Goal: Information Seeking & Learning: Learn about a topic

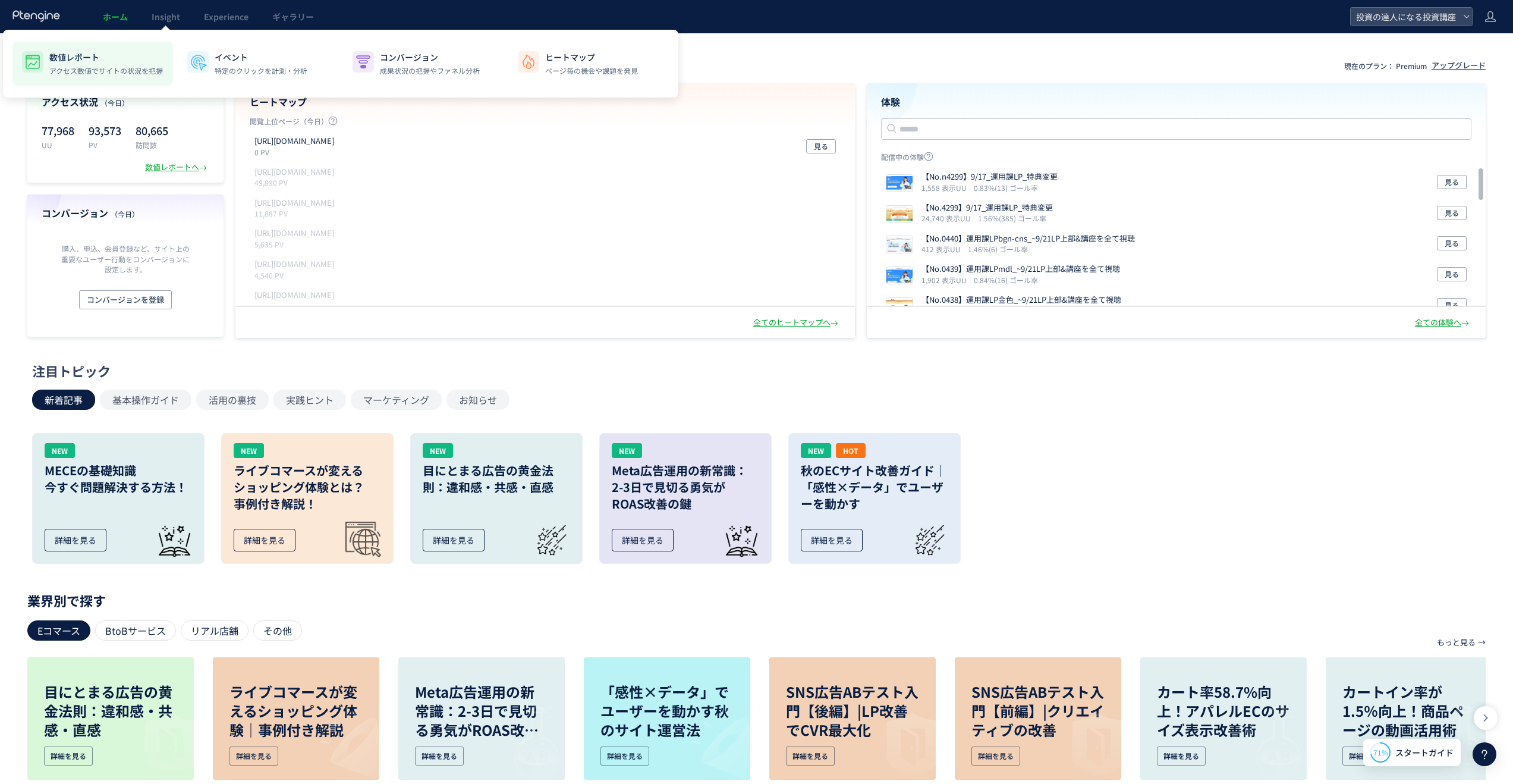
click at [114, 73] on p "アクセス数値でサイトの状況を把握" at bounding box center [106, 71] width 114 height 10
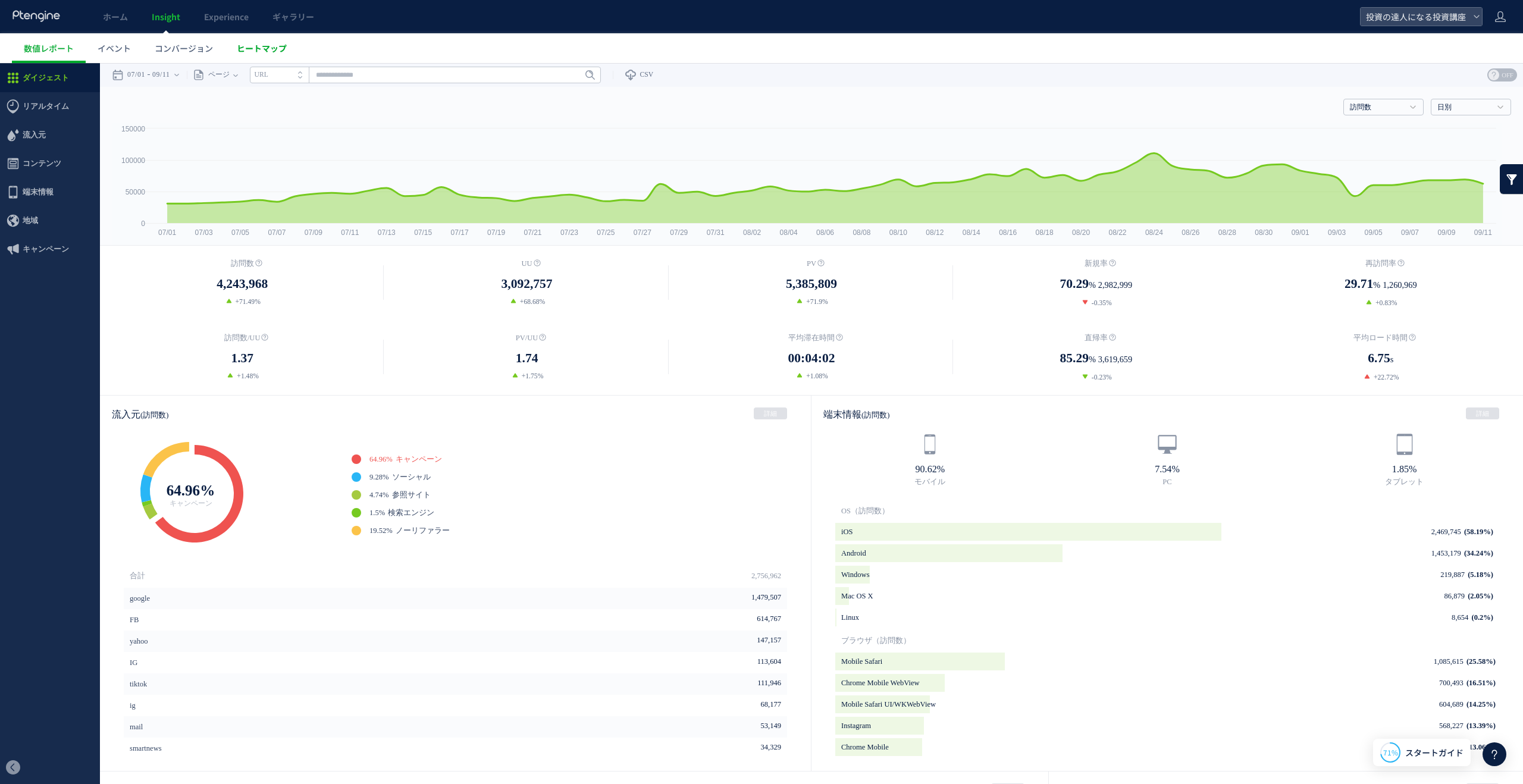
click at [255, 54] on link "ヒートマップ" at bounding box center [261, 48] width 73 height 29
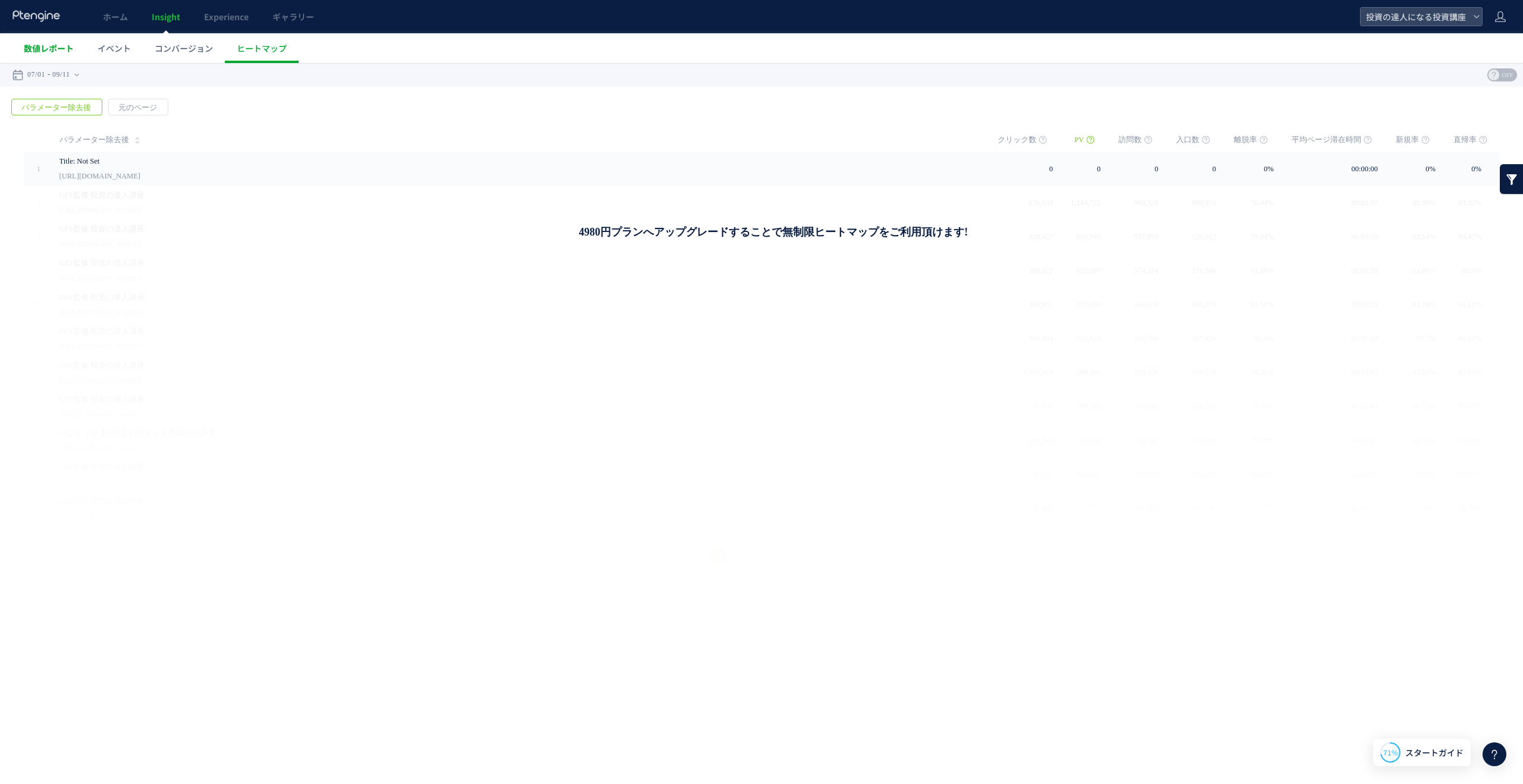
click at [49, 57] on link "数値レポート" at bounding box center [48, 48] width 73 height 29
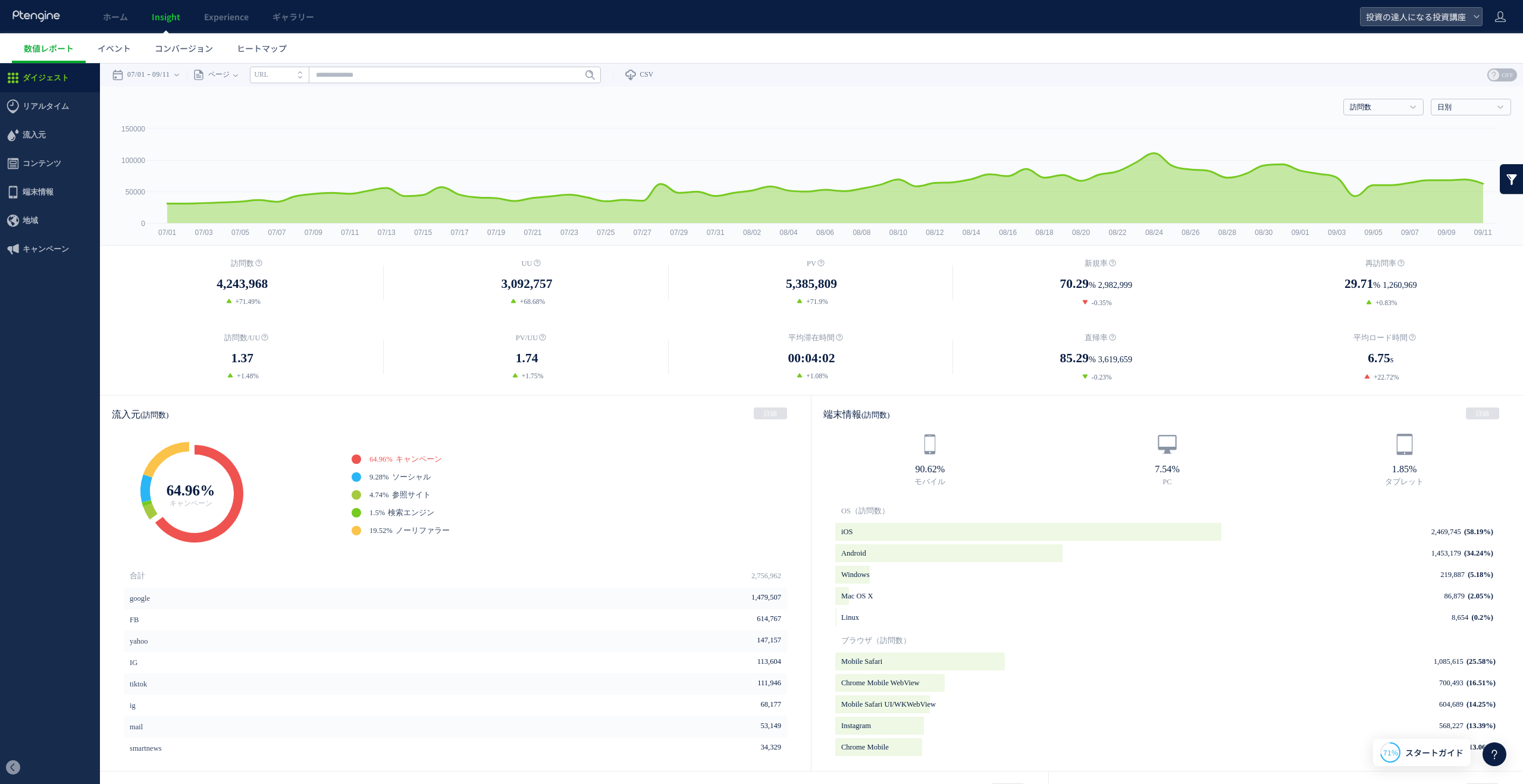
scroll to position [8, 0]
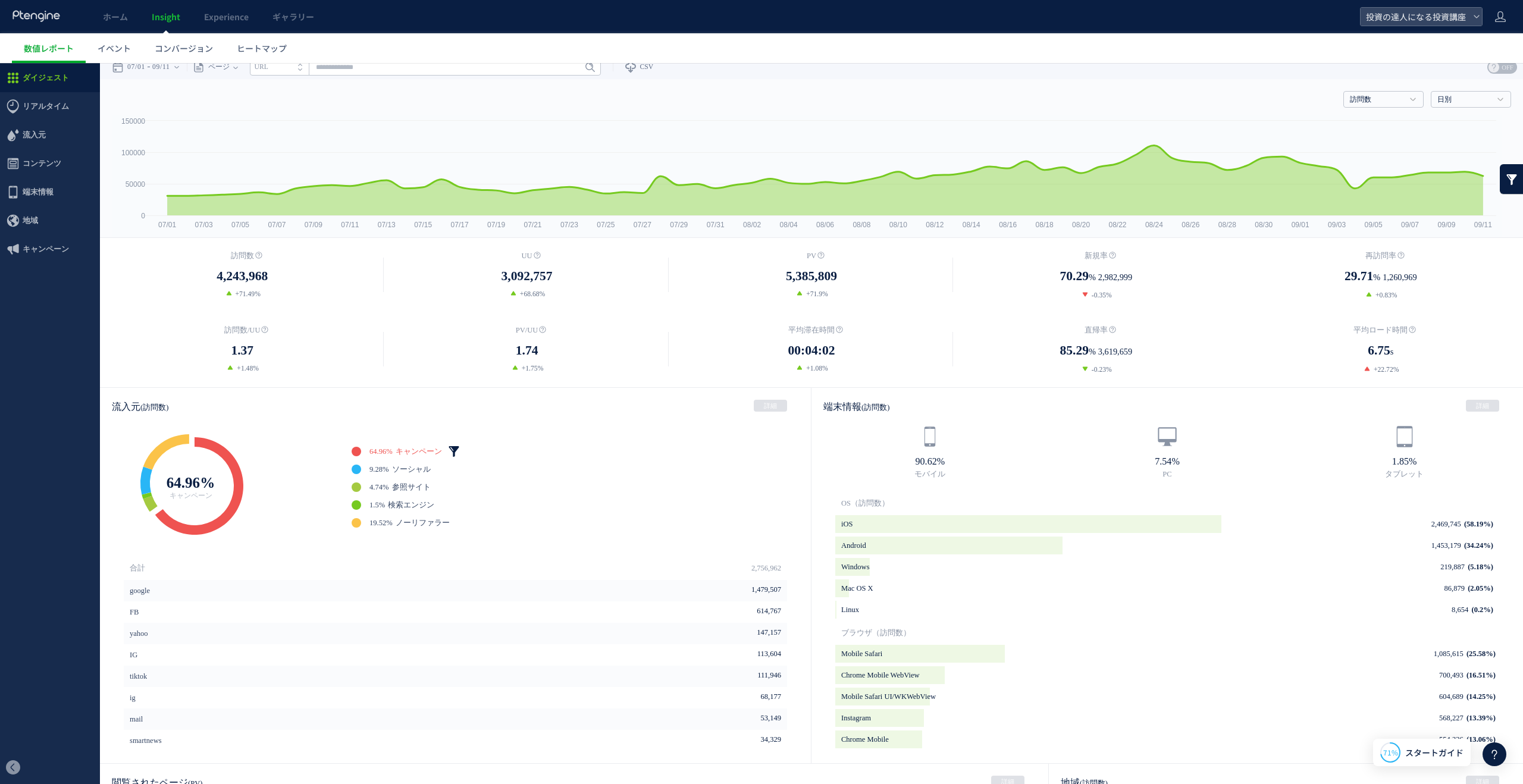
click at [454, 447] on link at bounding box center [454, 451] width 12 height 12
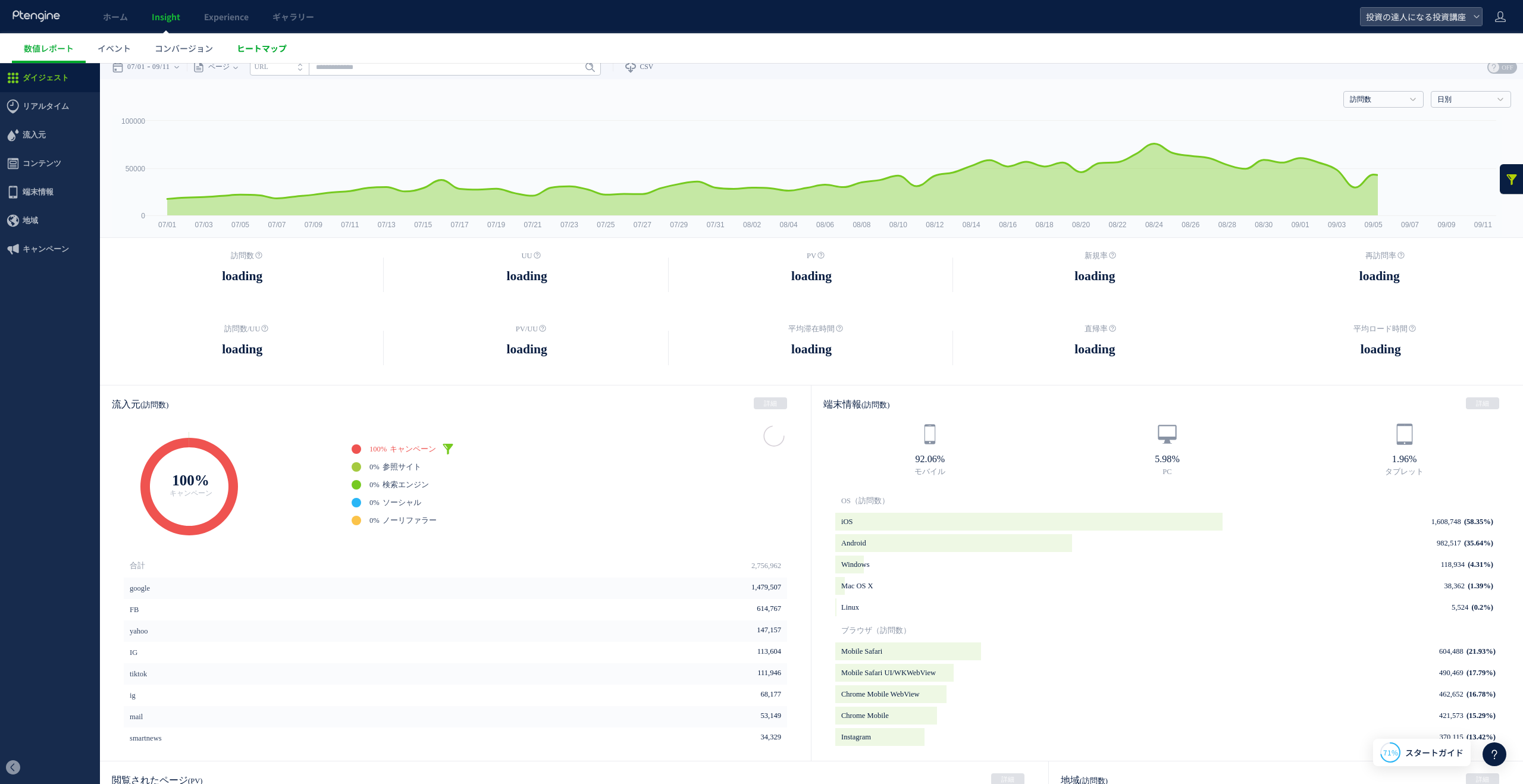
click at [259, 47] on span "ヒートマップ" at bounding box center [261, 48] width 50 height 12
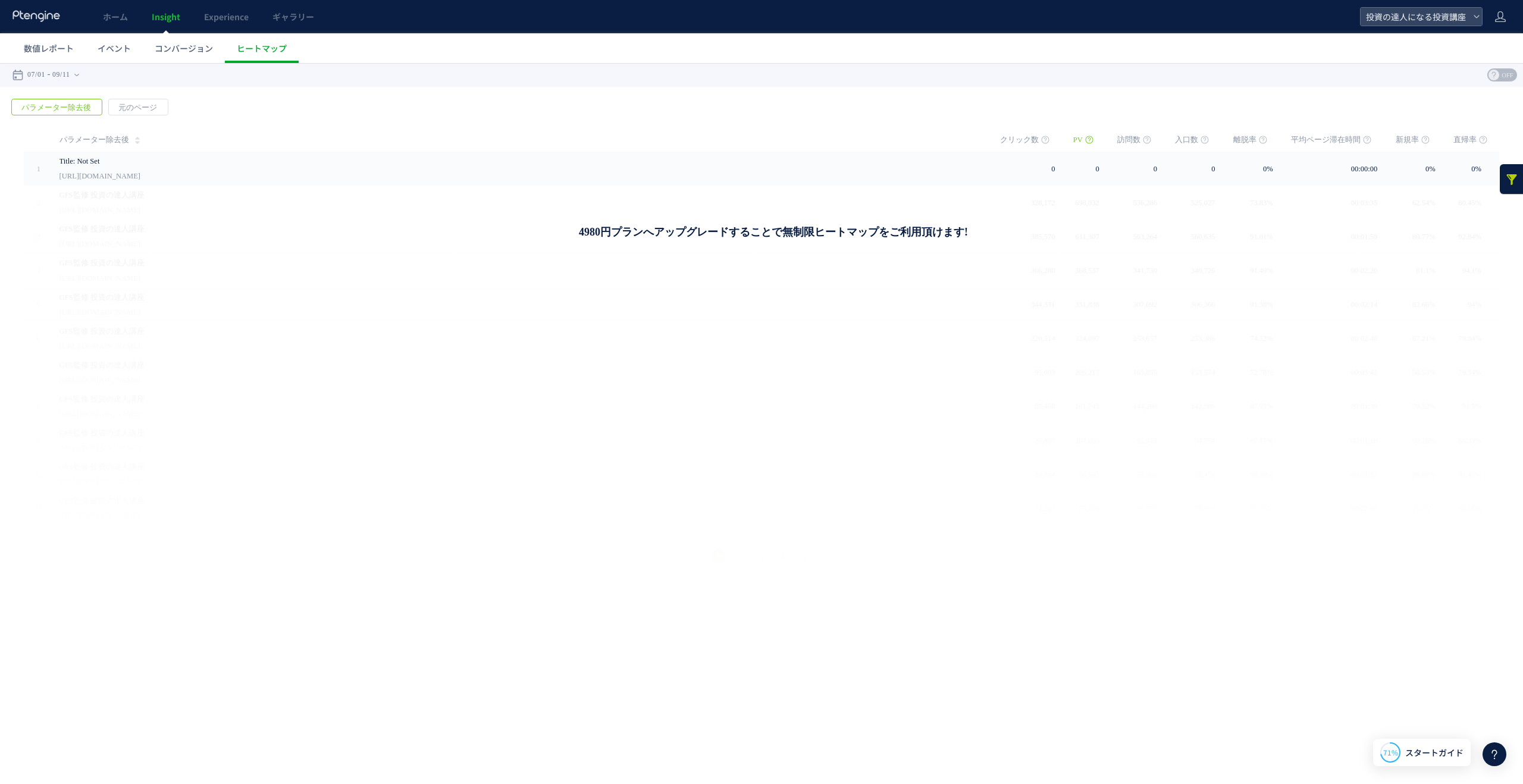
click at [1508, 76] on span "OFF" at bounding box center [1507, 74] width 18 height 13
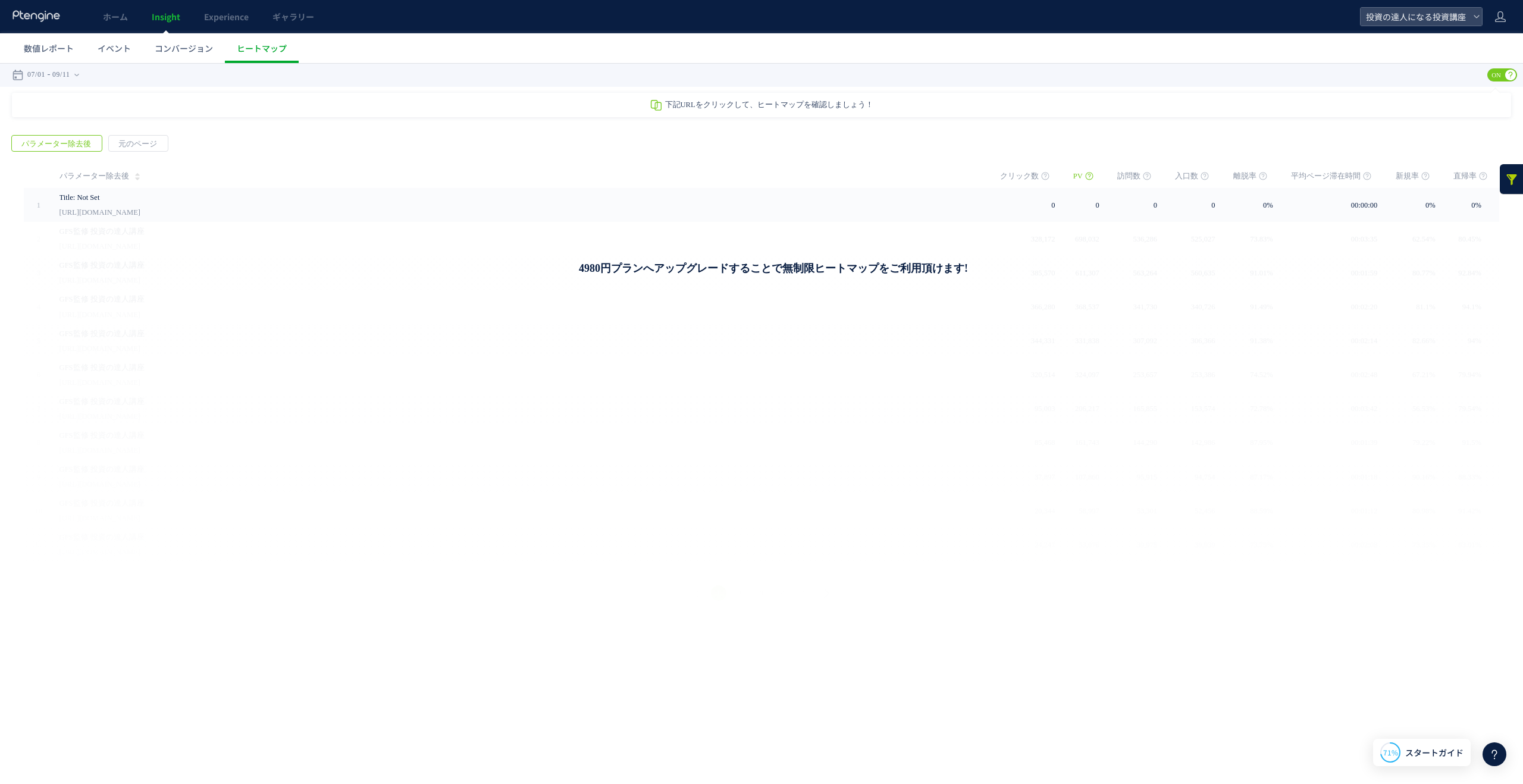
click at [1508, 76] on use at bounding box center [1510, 75] width 10 height 10
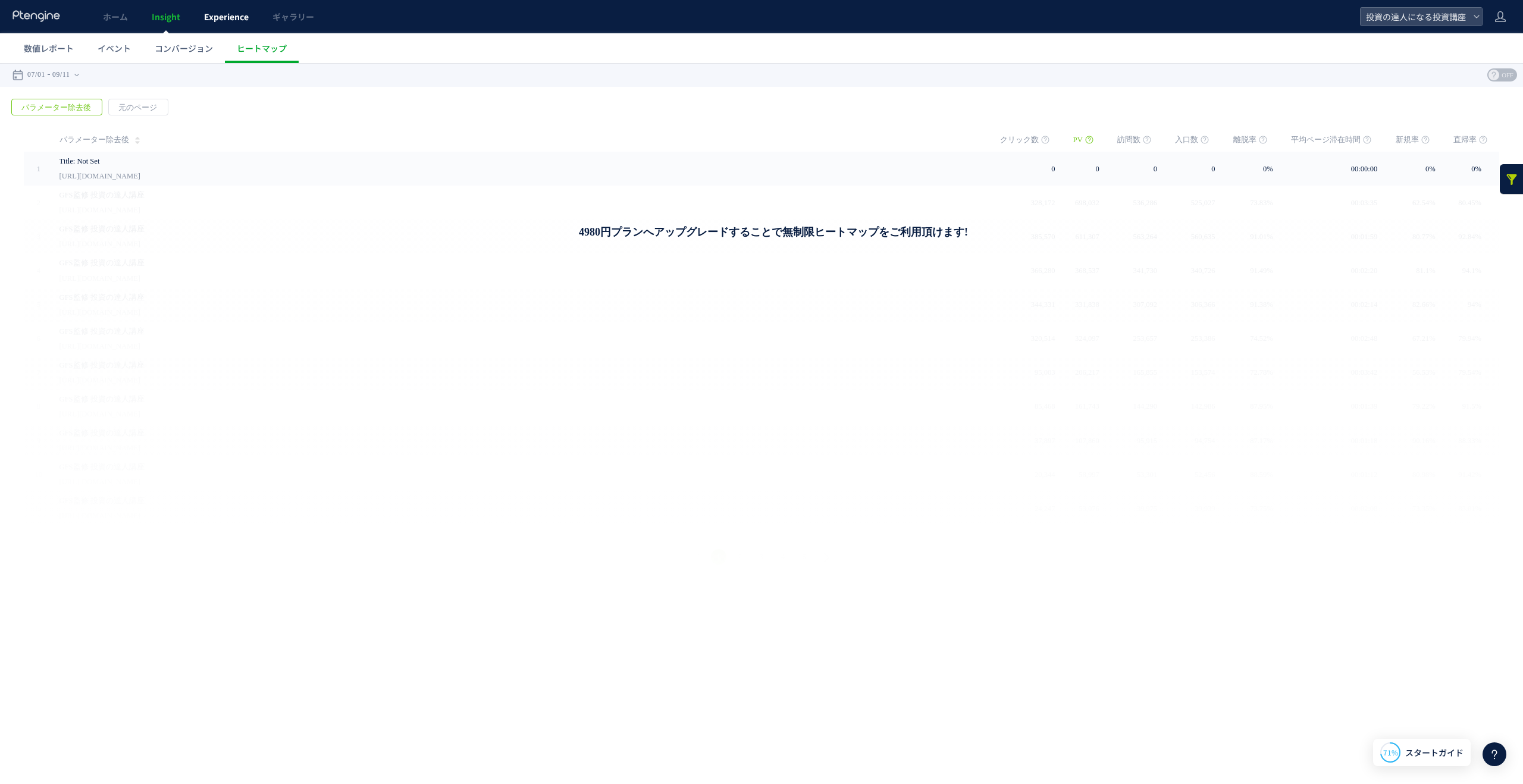
click at [223, 24] on link "Experience" at bounding box center [226, 16] width 68 height 34
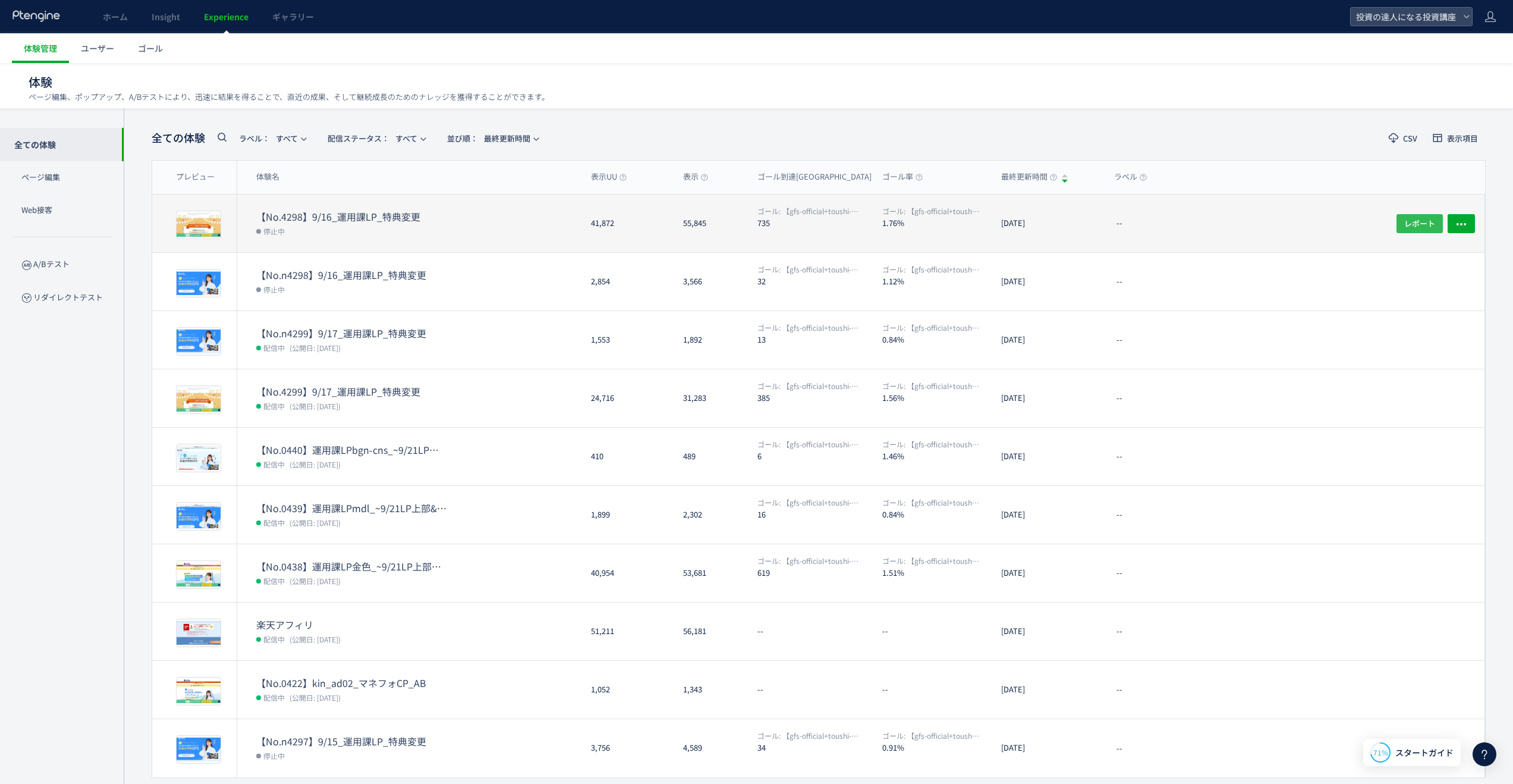
click at [1435, 225] on button "レポート" at bounding box center [1420, 223] width 47 height 19
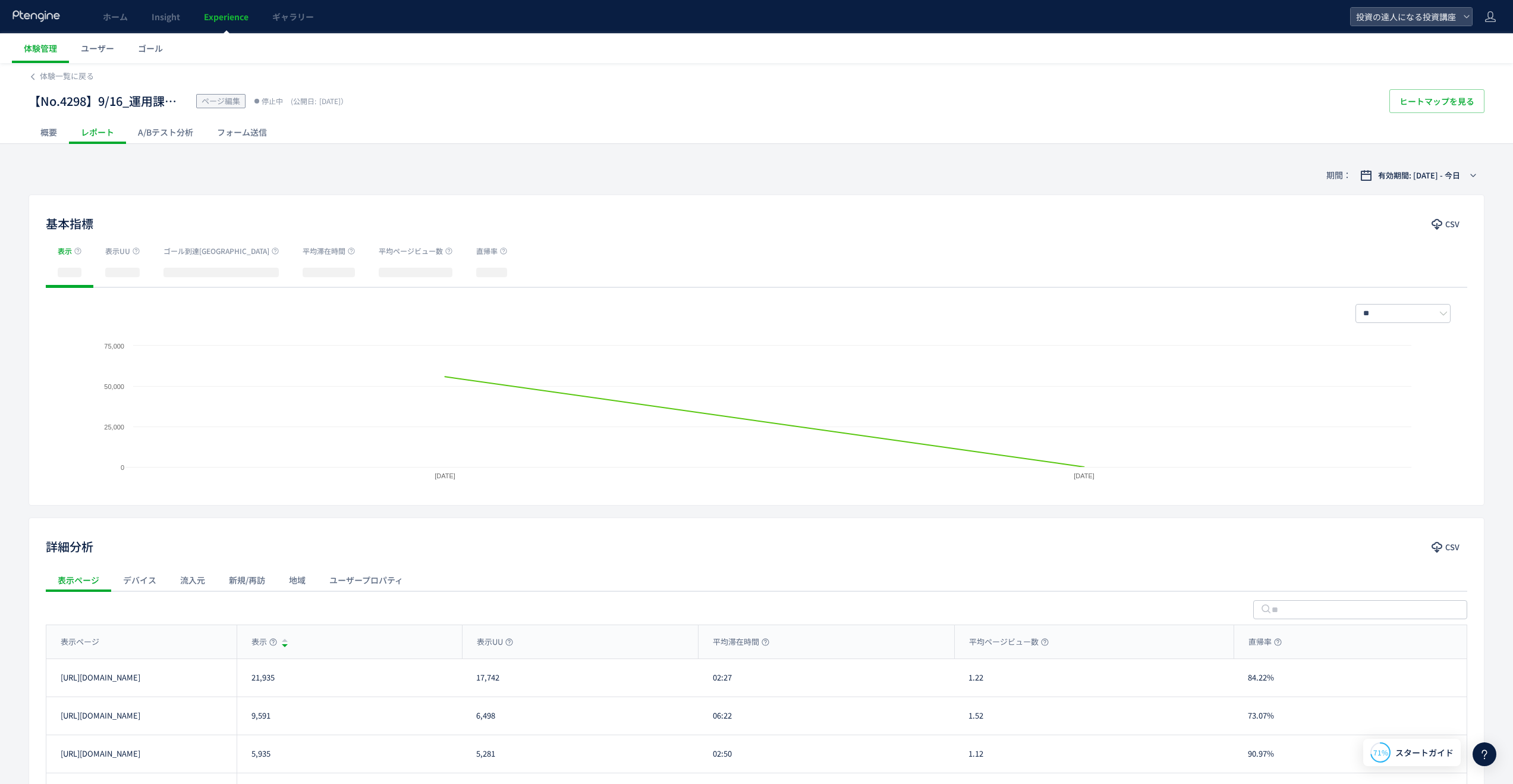
click at [53, 136] on div "概要" at bounding box center [48, 132] width 41 height 24
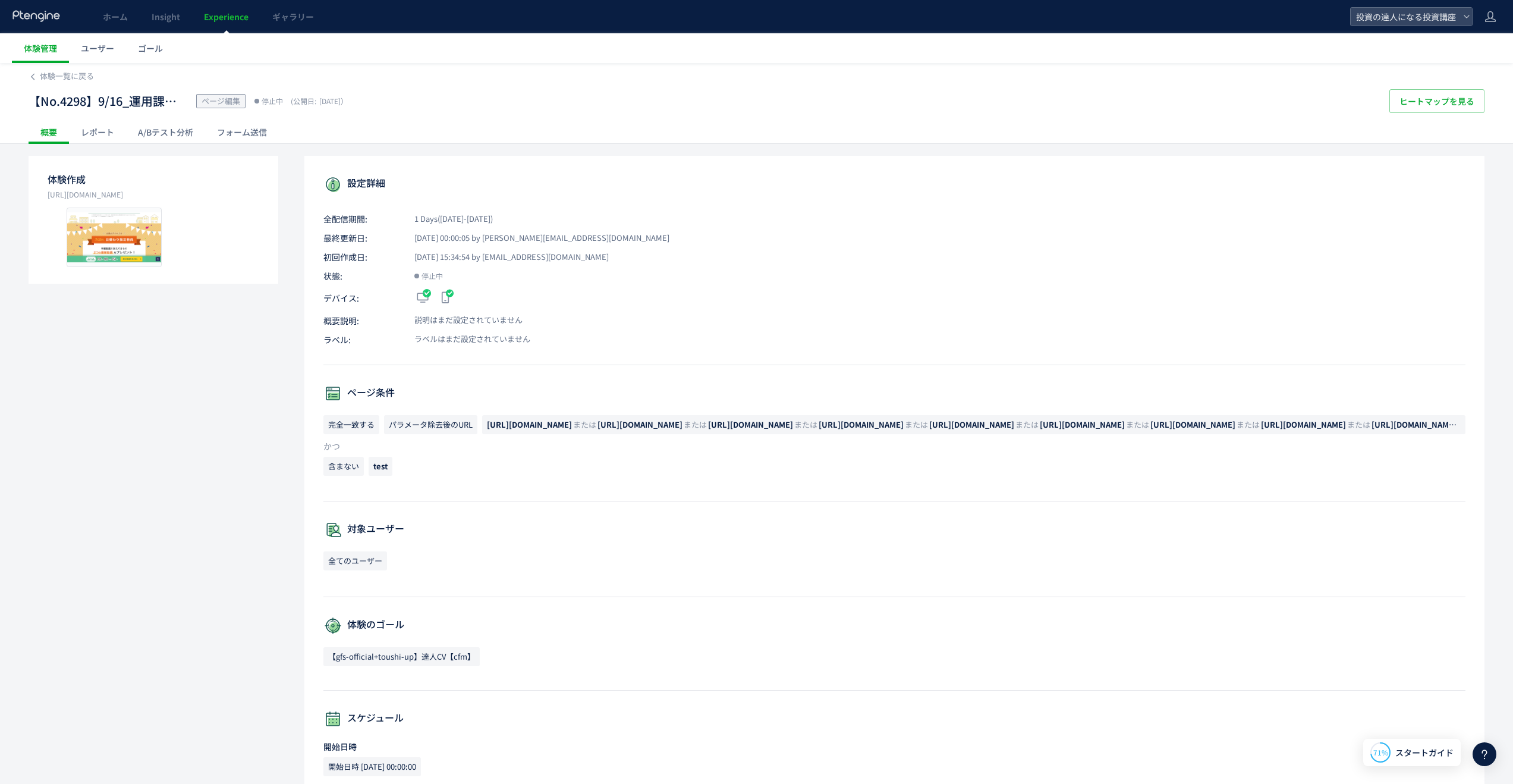
click at [84, 135] on div "レポート" at bounding box center [97, 132] width 57 height 24
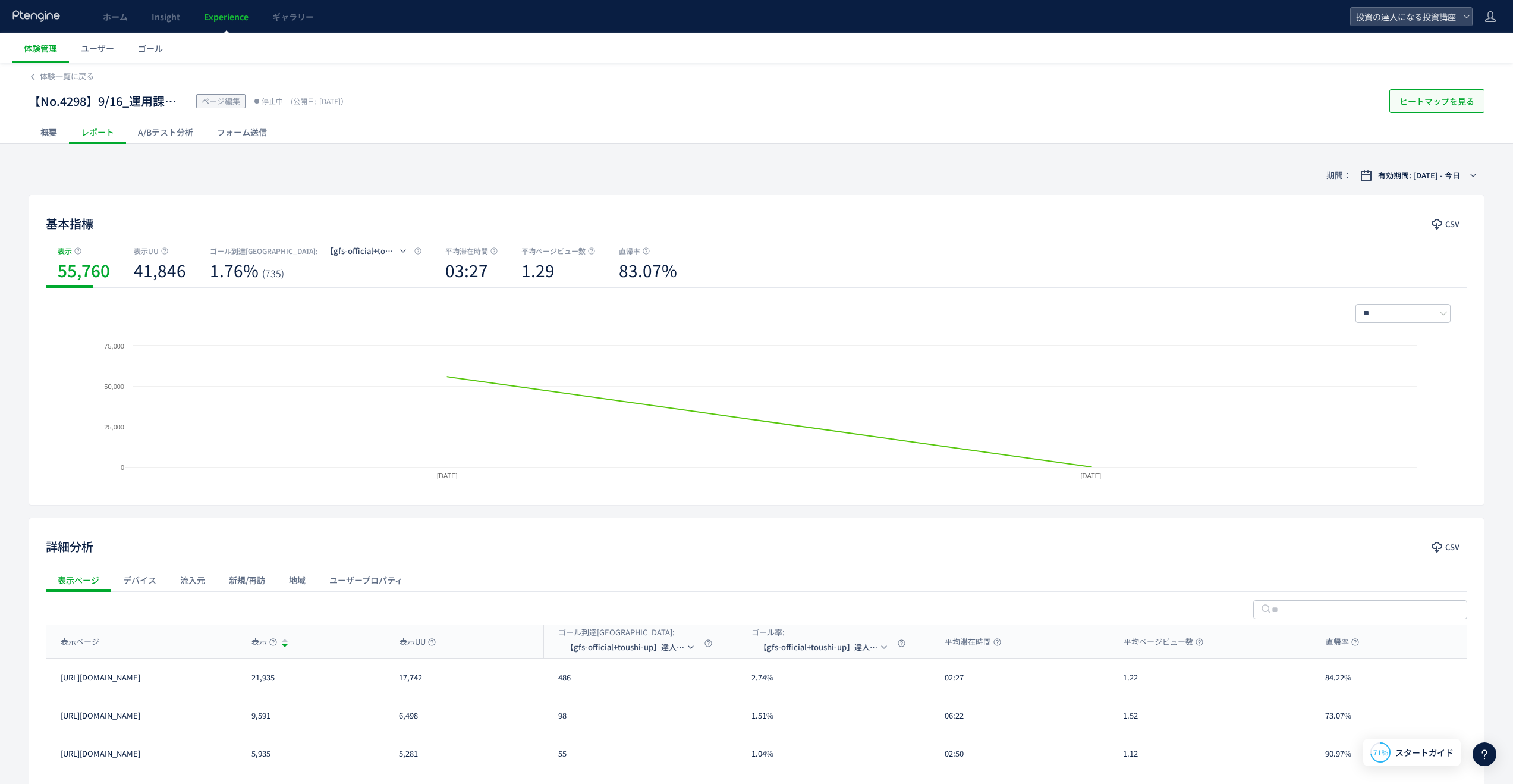
click at [1461, 103] on span "ヒートマップを見る" at bounding box center [1437, 101] width 75 height 24
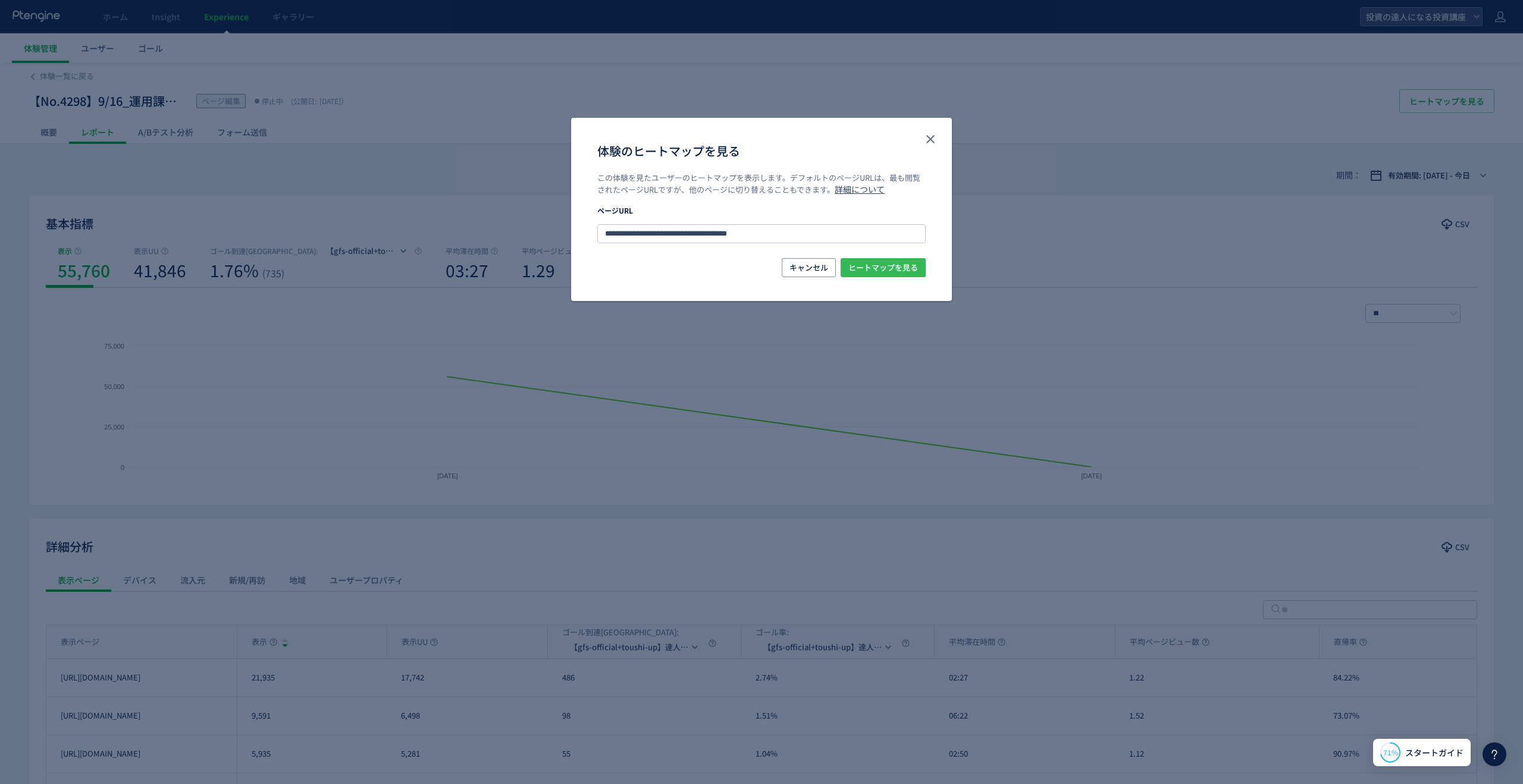
click at [897, 267] on span "ヒートマップを見る" at bounding box center [883, 267] width 70 height 19
click at [928, 137] on icon "close" at bounding box center [930, 139] width 15 height 15
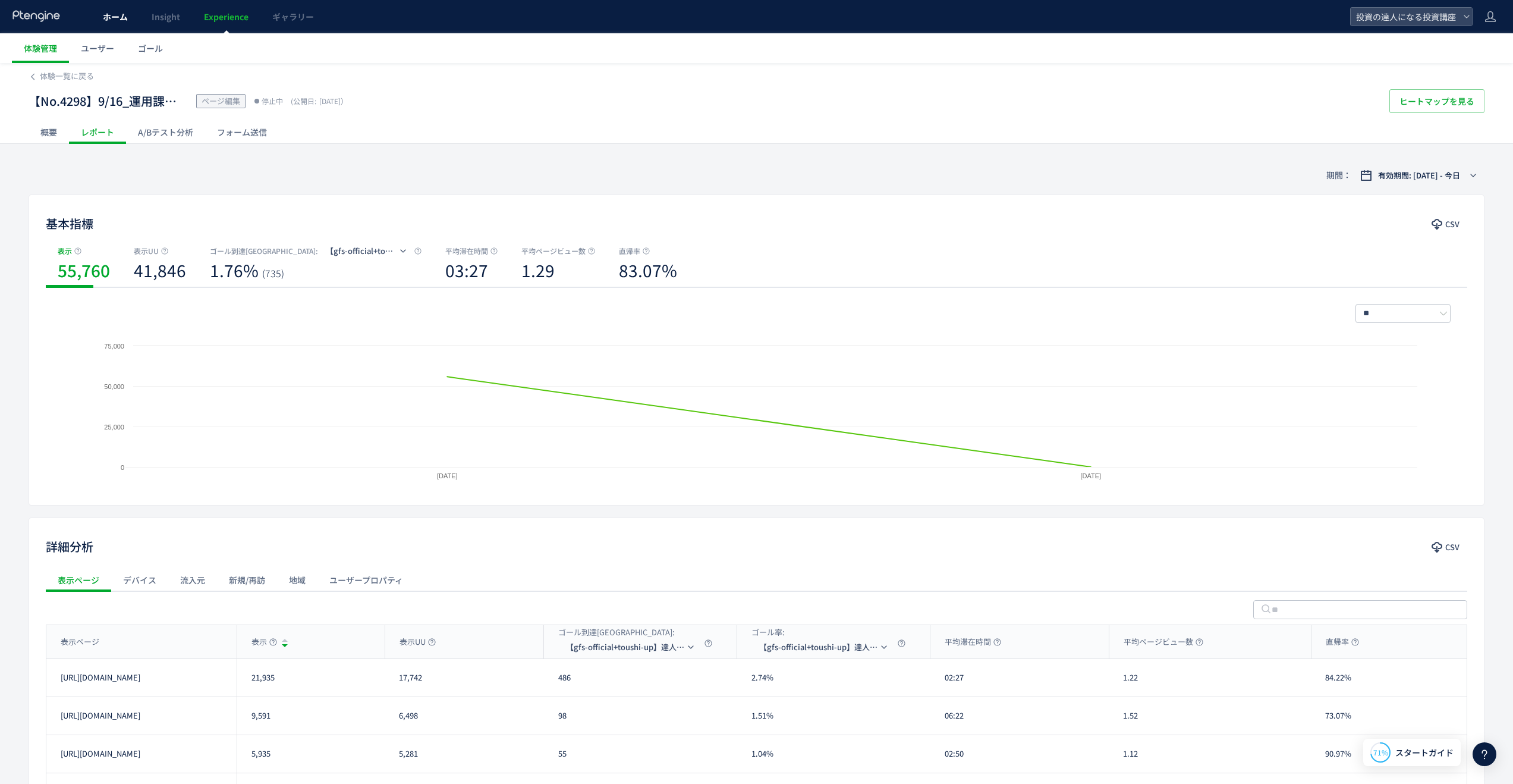
click at [127, 23] on link "ホーム" at bounding box center [115, 16] width 49 height 34
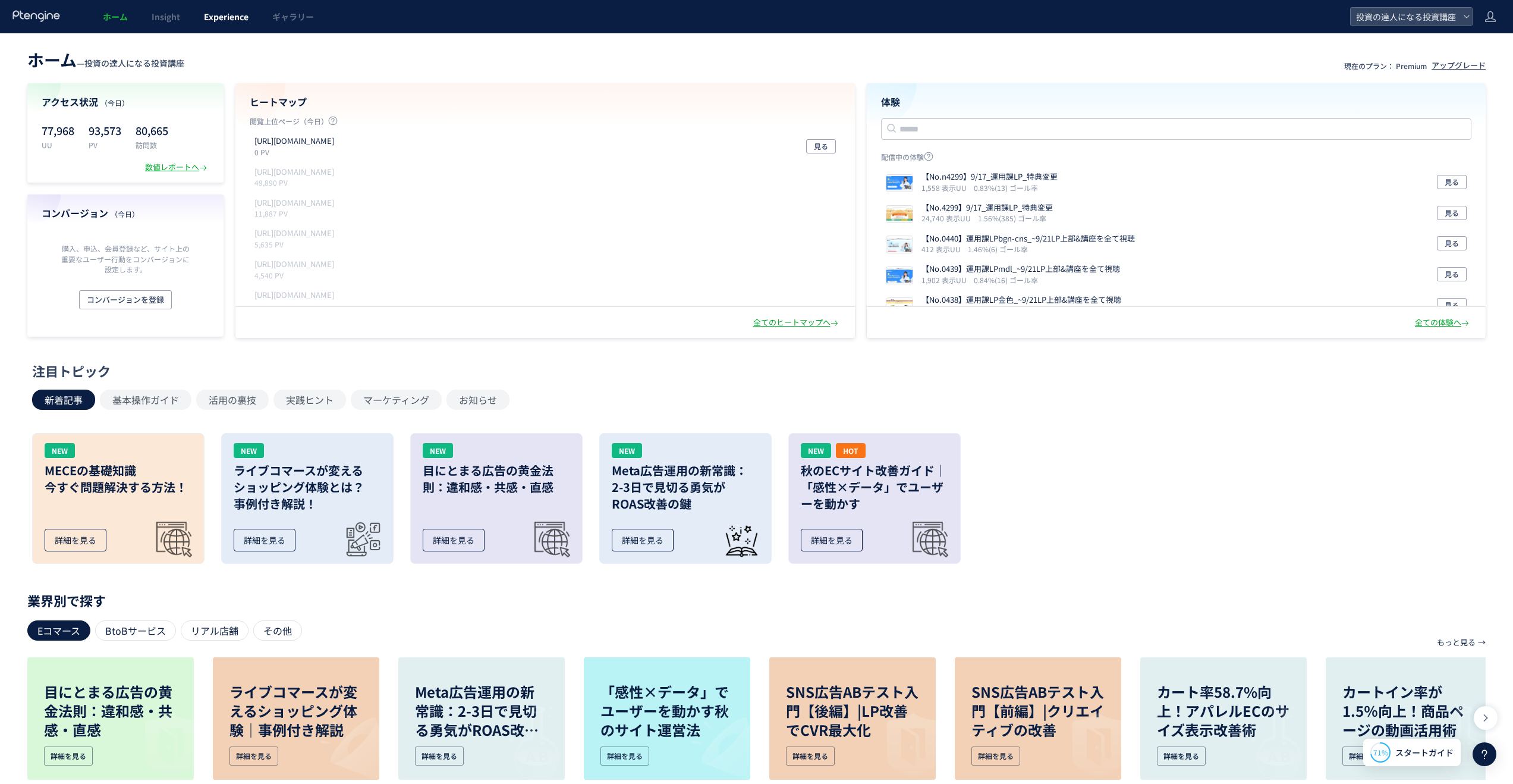
click at [235, 18] on span "Experience" at bounding box center [226, 16] width 45 height 12
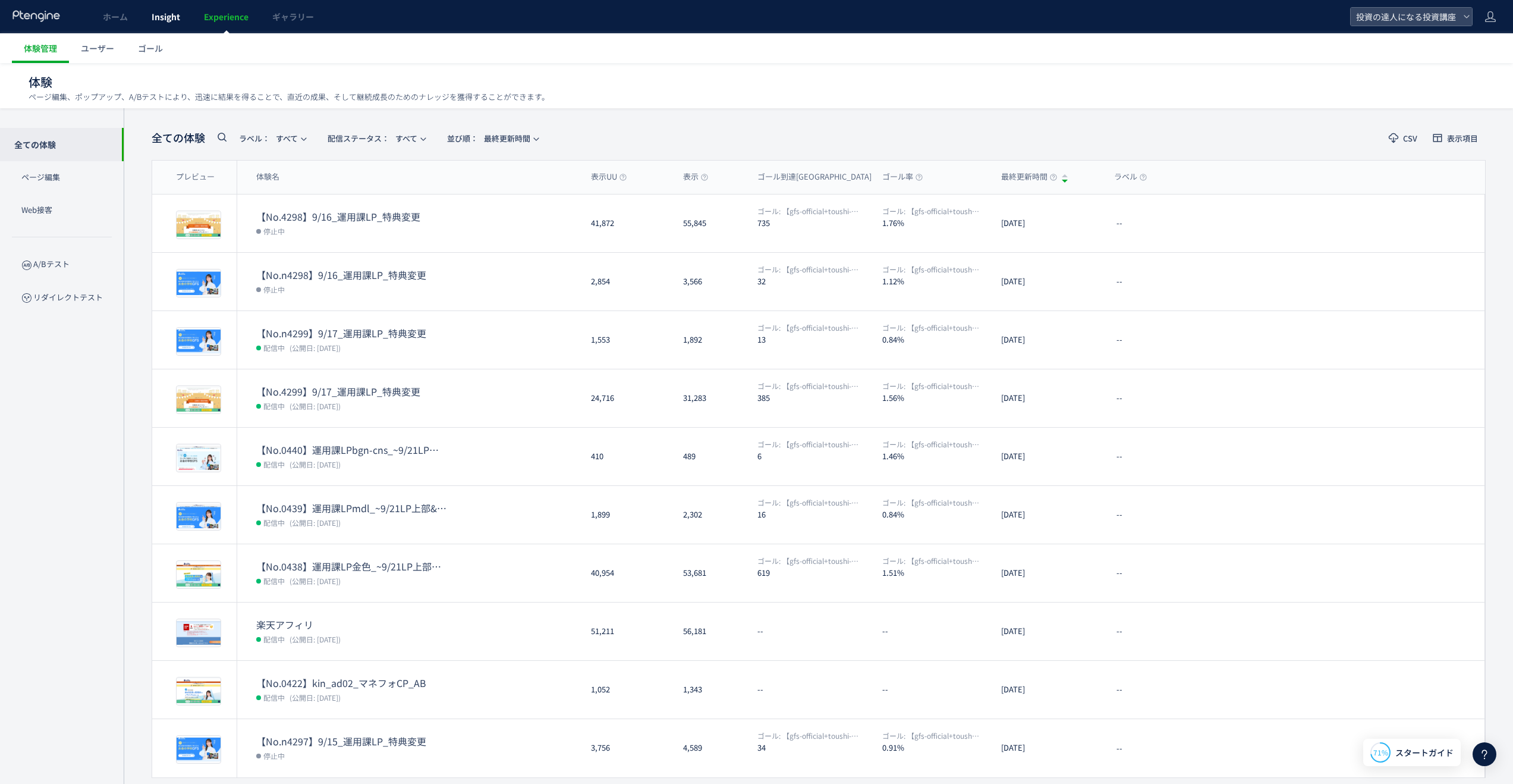
click at [179, 18] on span "Insight" at bounding box center [166, 16] width 28 height 12
